Goal: Find specific page/section: Find specific page/section

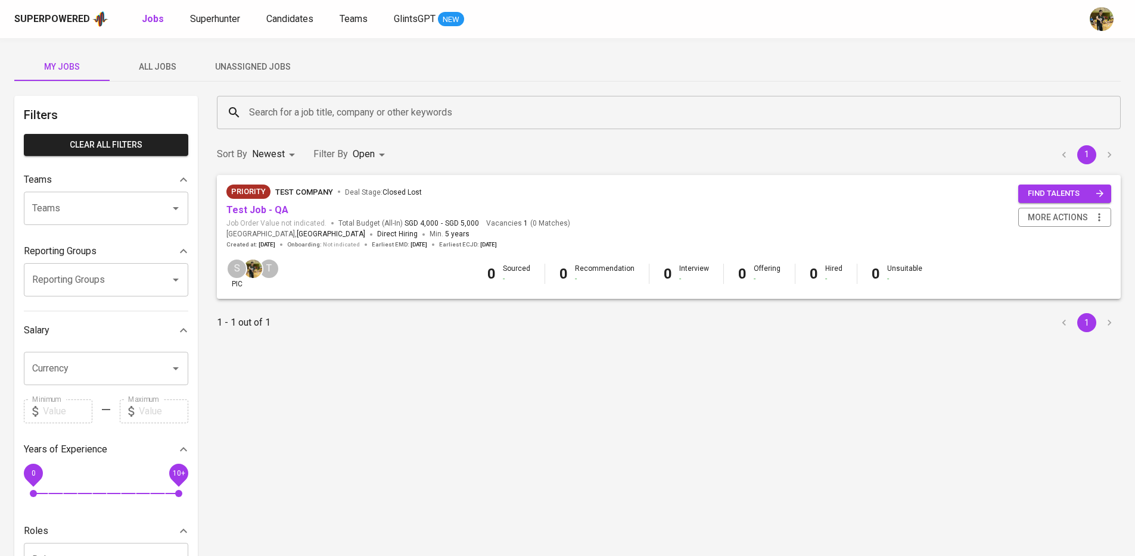
click at [167, 66] on span "All Jobs" at bounding box center [157, 67] width 81 height 15
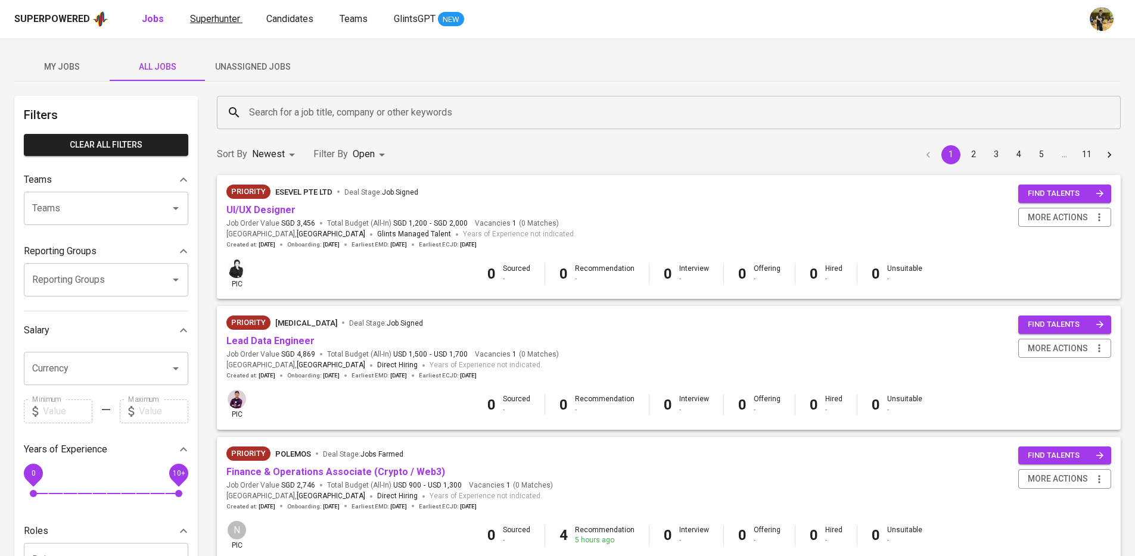
click at [227, 23] on span "Superhunter" at bounding box center [215, 18] width 50 height 11
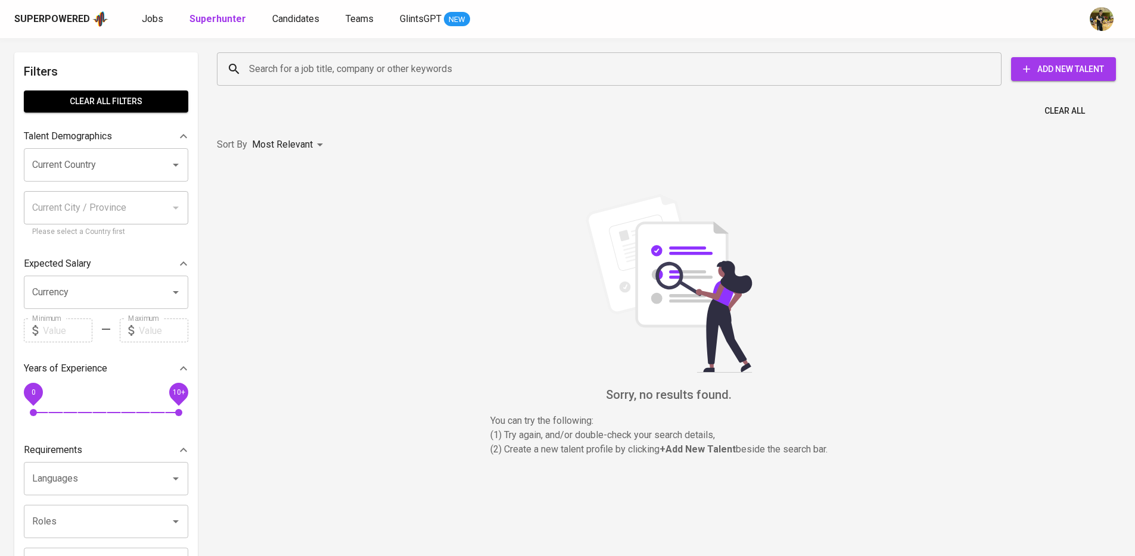
click at [337, 207] on div "Sorry, no results found. You can try the following : (1) Try again, and/or doub…" at bounding box center [669, 325] width 904 height 263
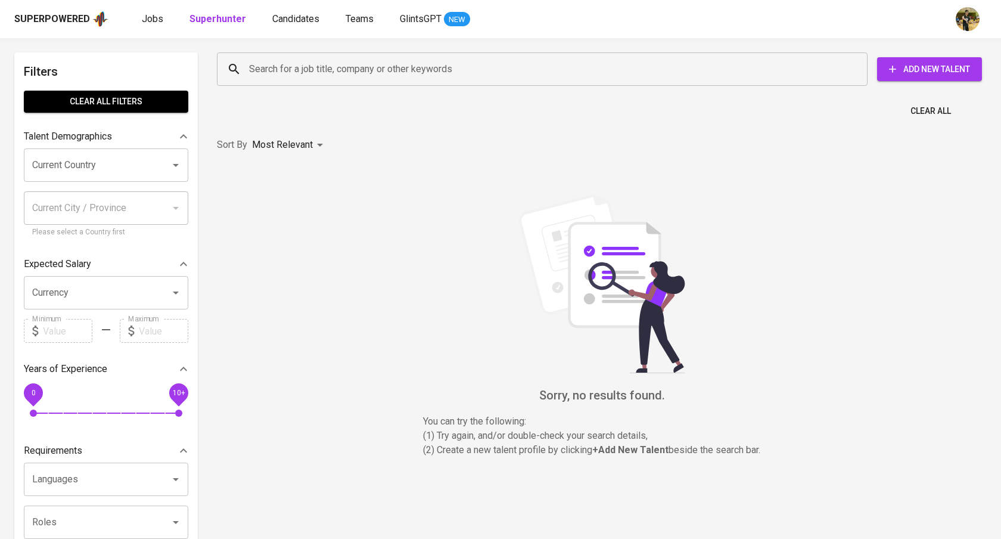
click at [364, 161] on div "Sort By Most Relevant MOST_RELEVANT" at bounding box center [602, 145] width 784 height 36
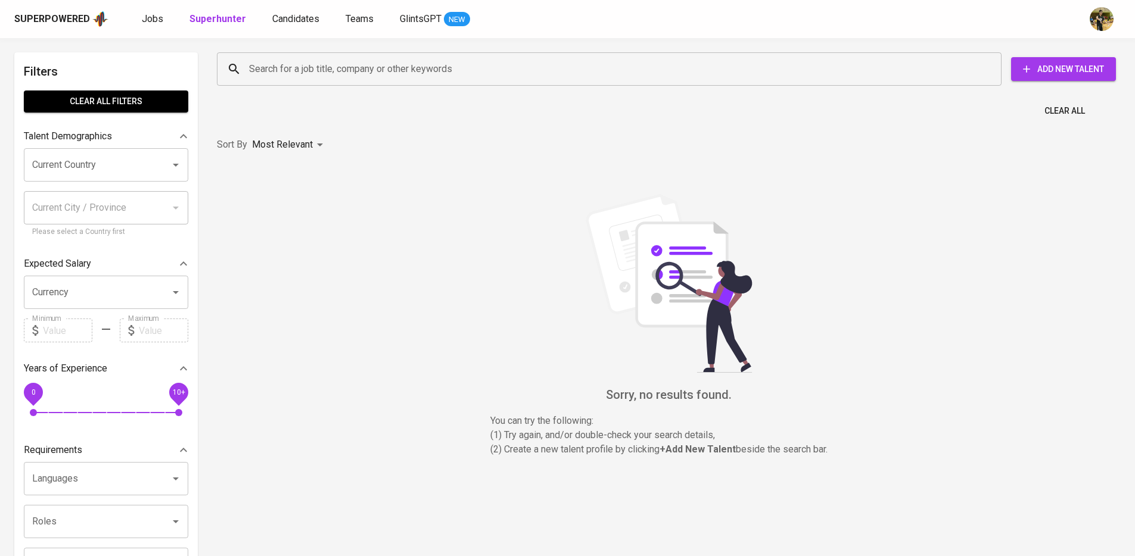
click at [785, 176] on div "Sorry, no results found. You can try the following : (1) Try again, and/or doub…" at bounding box center [669, 325] width 918 height 325
click at [820, 179] on div "Sorry, no results found. You can try the following : (1) Try again, and/or doub…" at bounding box center [669, 325] width 918 height 325
click at [449, 215] on div "Sorry, no results found. You can try the following : (1) Try again, and/or doub…" at bounding box center [669, 325] width 904 height 263
